Goal: Check status: Check status

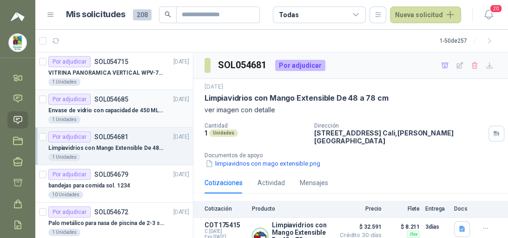
click at [128, 126] on article "Por adjudicar SOL054685 [DATE] Envase [PERSON_NAME] con capacidad de 450 ML – 9…" at bounding box center [113, 109] width 157 height 38
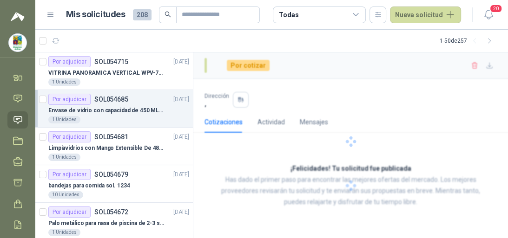
click at [131, 117] on div "1 Unidades" at bounding box center [118, 119] width 141 height 7
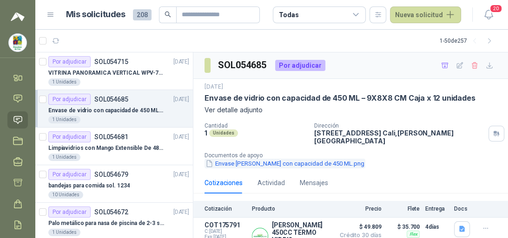
scroll to position [11, 0]
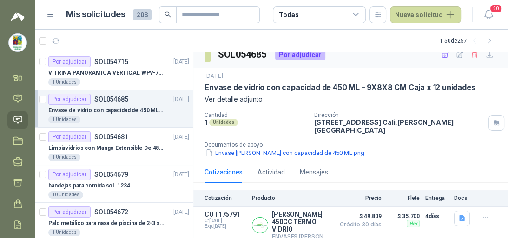
click at [290, 118] on div "1 Unidades" at bounding box center [255, 122] width 102 height 8
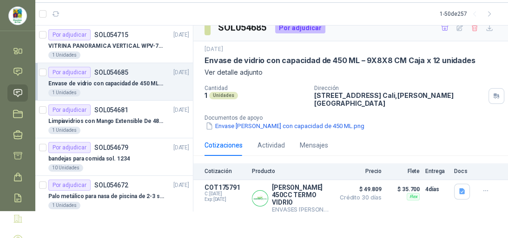
scroll to position [63, 0]
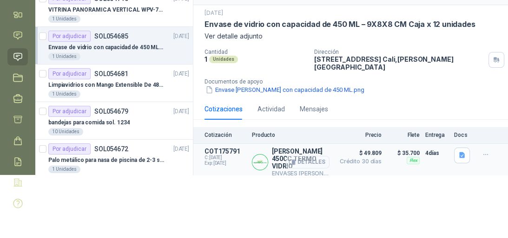
click at [289, 156] on button "Detalles" at bounding box center [308, 162] width 44 height 13
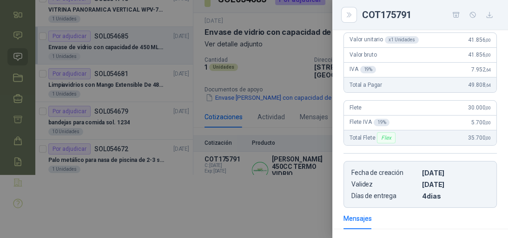
scroll to position [0, 0]
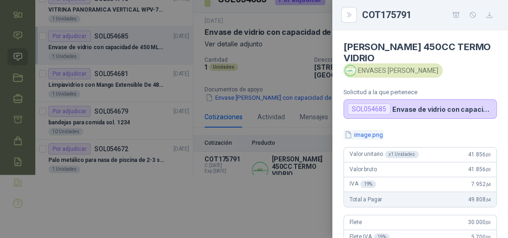
click at [375, 130] on button "image.png" at bounding box center [363, 135] width 40 height 10
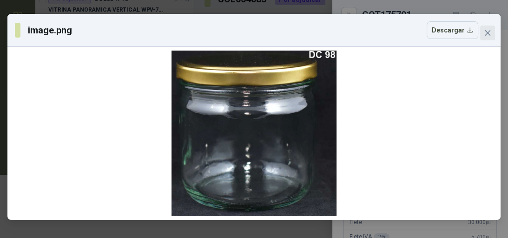
click at [484, 39] on button "Close" at bounding box center [487, 33] width 15 height 15
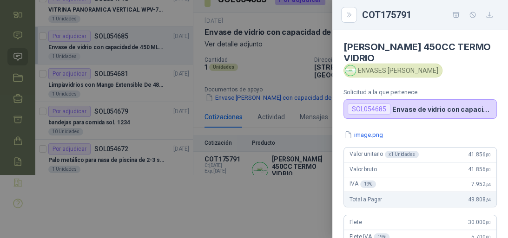
click at [266, 179] on div at bounding box center [254, 119] width 508 height 238
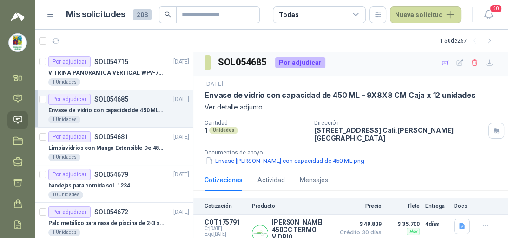
click at [126, 111] on p "Envase de vidrio con capacidad de 450 ML – 9X8X8 CM Caja x 12 unidades" at bounding box center [106, 110] width 116 height 9
click at [131, 139] on div "Por adjudicar SOL054681 [DATE]" at bounding box center [118, 136] width 141 height 11
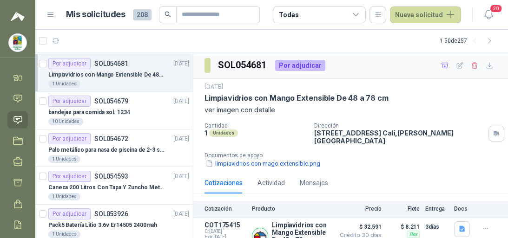
scroll to position [74, 0]
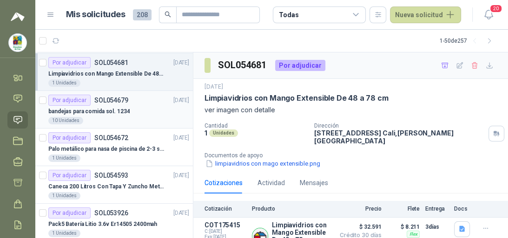
click at [132, 115] on div "bandejas para comida sol. 1234" at bounding box center [118, 111] width 141 height 11
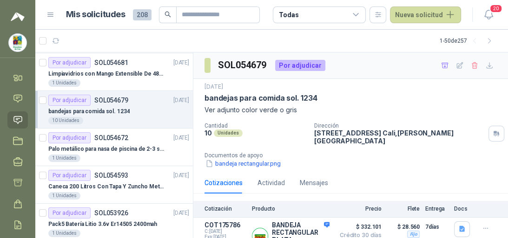
scroll to position [11, 0]
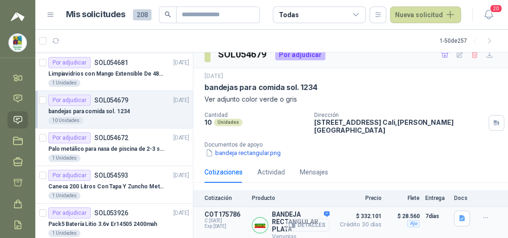
click at [286, 219] on button "Detalles" at bounding box center [308, 225] width 44 height 13
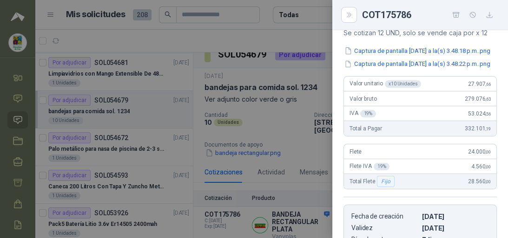
scroll to position [0, 0]
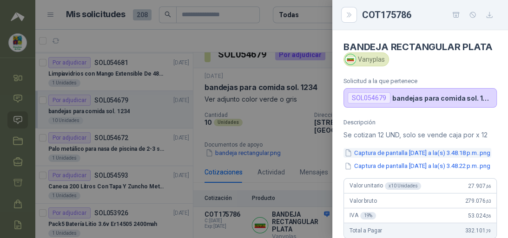
click at [392, 158] on button "Captura de pantalla [DATE] a la(s) 3.48.18 p.m..png" at bounding box center [417, 153] width 148 height 10
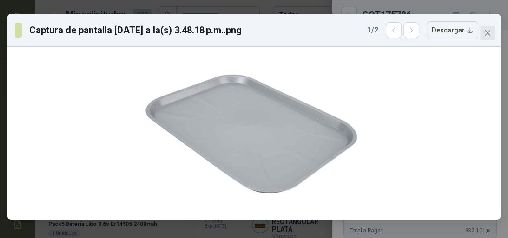
click at [485, 33] on icon "close" at bounding box center [486, 32] width 7 height 7
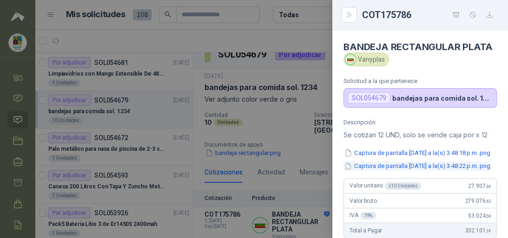
click at [435, 171] on button "Captura de pantalla [DATE] a la(s) 3.48.22 p.m..png" at bounding box center [417, 167] width 148 height 10
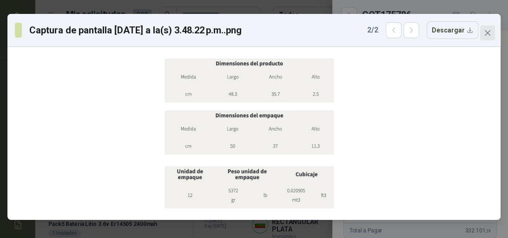
click at [485, 36] on icon "close" at bounding box center [486, 32] width 7 height 7
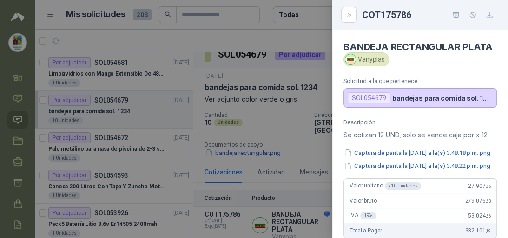
click at [281, 219] on div at bounding box center [254, 119] width 508 height 238
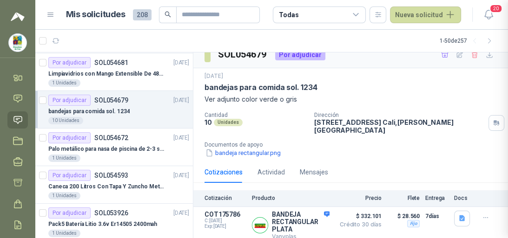
scroll to position [294, 0]
